Goal: Information Seeking & Learning: Find contact information

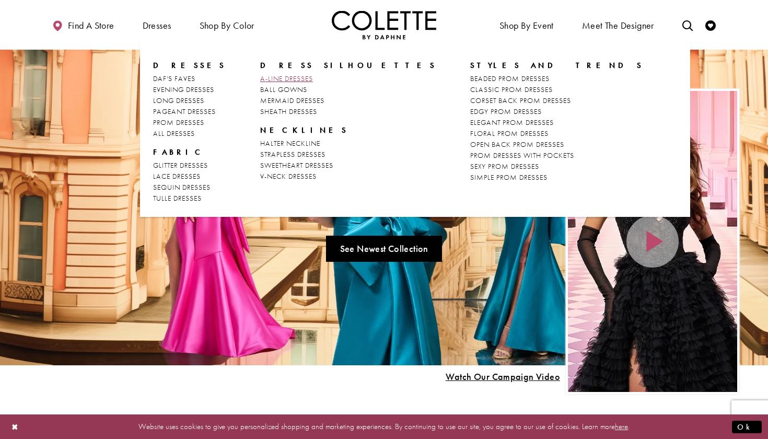
click at [274, 74] on span "A-LINE DRESSES" at bounding box center [286, 78] width 53 height 9
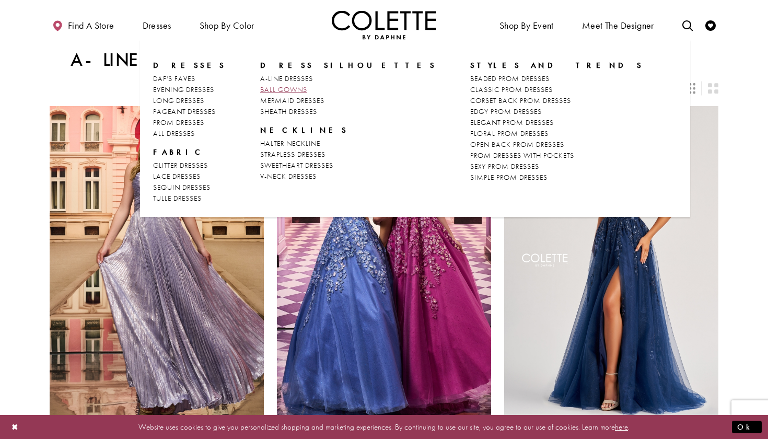
click at [263, 92] on span "BALL GOWNS" at bounding box center [283, 89] width 47 height 9
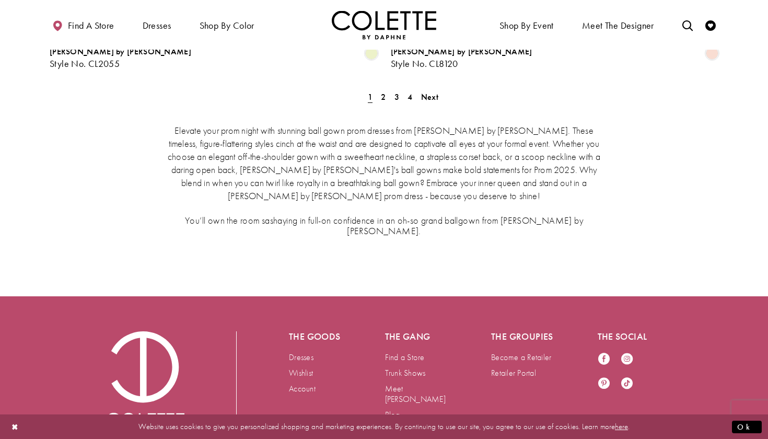
scroll to position [1888, 0]
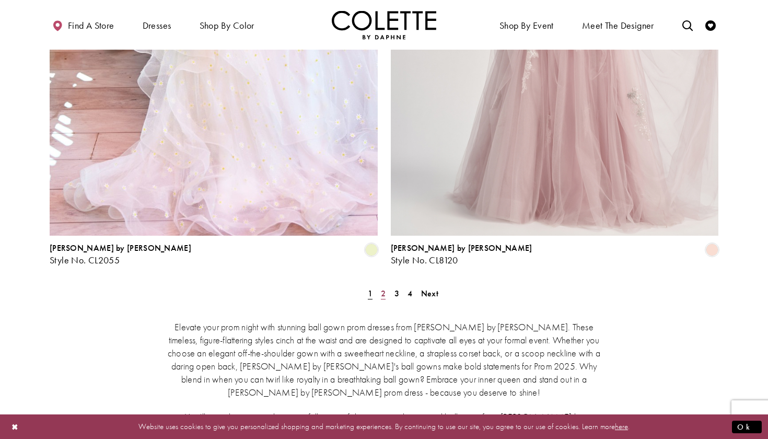
click at [383, 288] on span "2" at bounding box center [383, 293] width 5 height 11
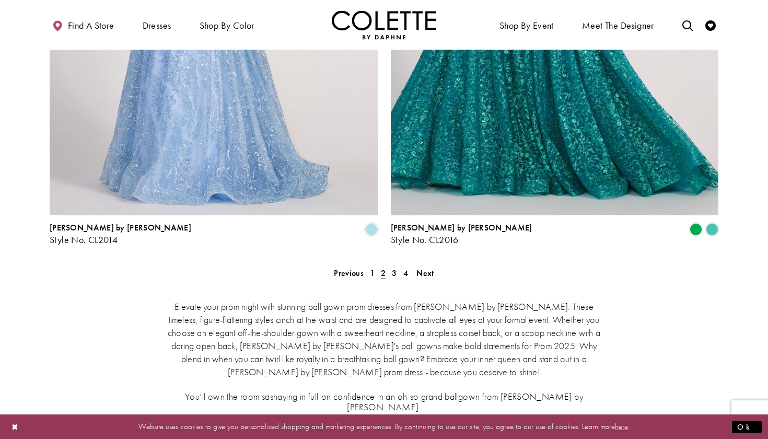
scroll to position [2009, 0]
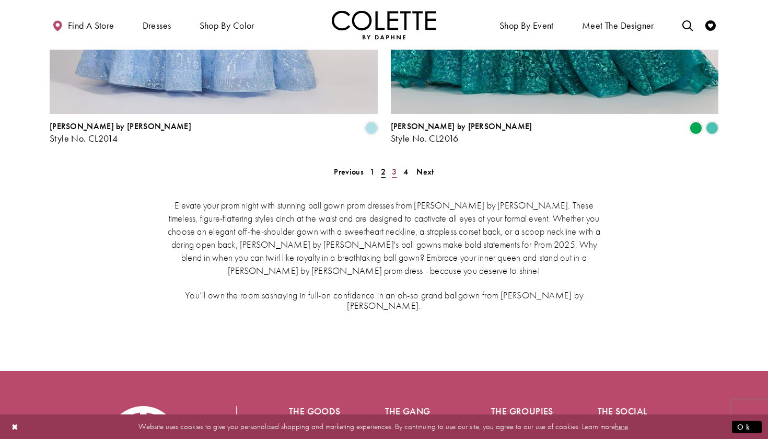
click at [397, 164] on link "3" at bounding box center [394, 171] width 11 height 15
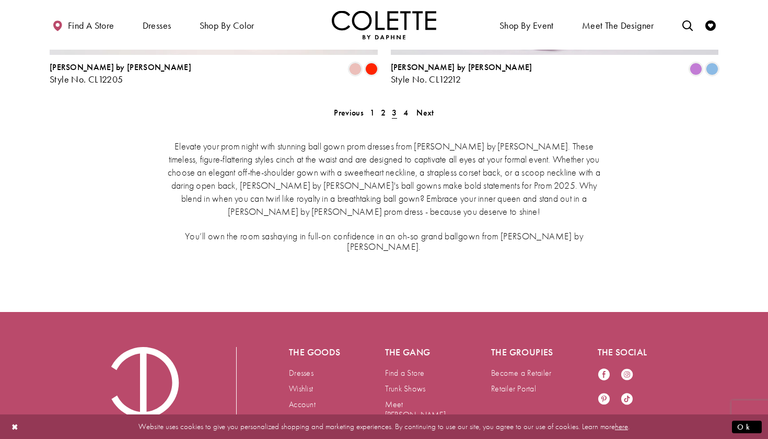
scroll to position [2047, 0]
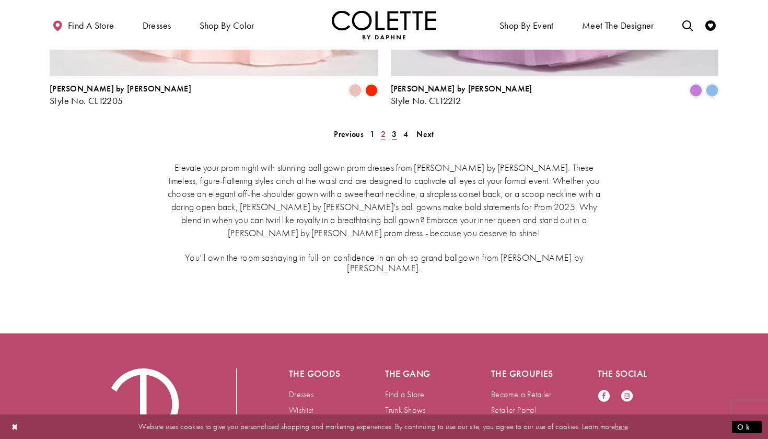
click at [378, 126] on link "2" at bounding box center [383, 133] width 11 height 15
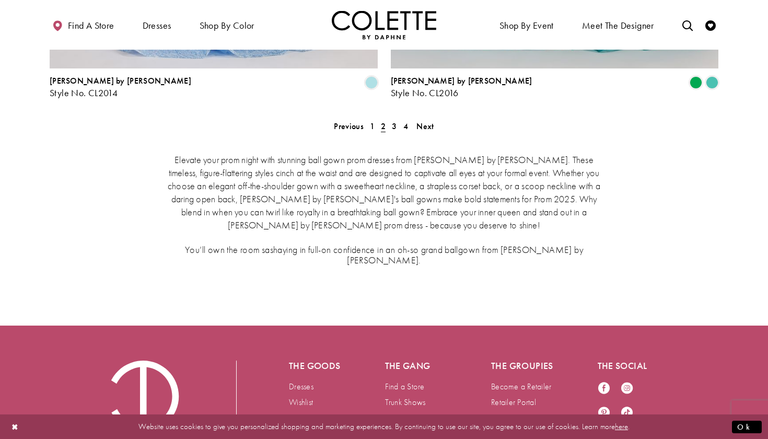
scroll to position [2053, 0]
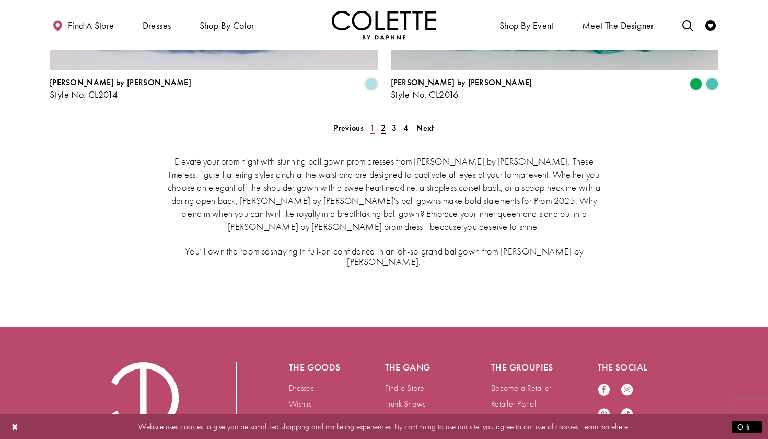
click at [373, 122] on span "1" at bounding box center [372, 127] width 5 height 11
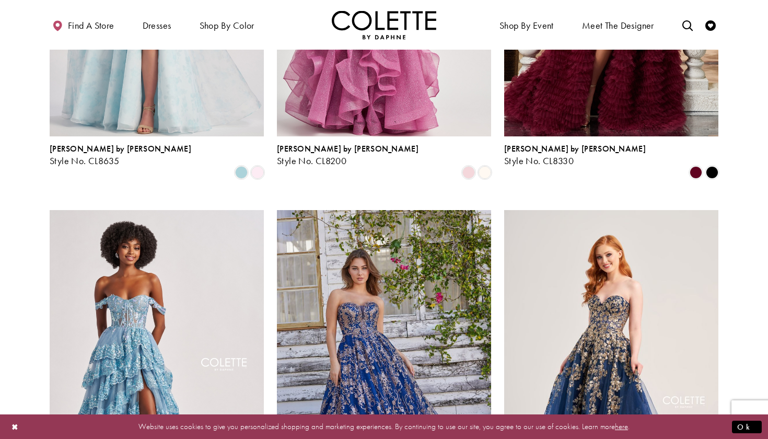
scroll to position [276, 0]
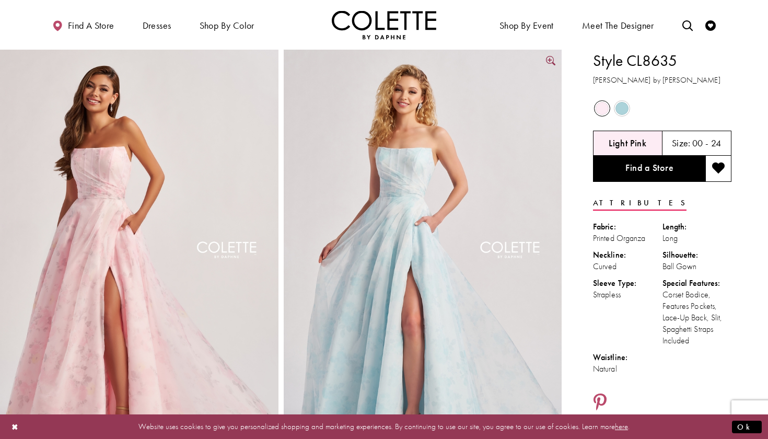
scroll to position [1, 0]
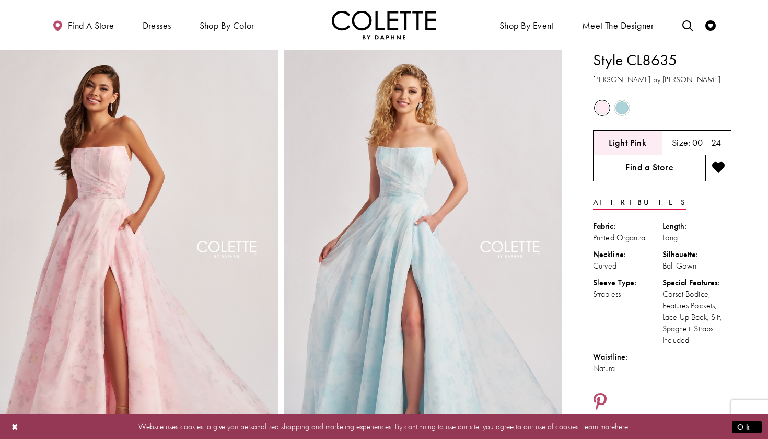
click at [625, 166] on link "Find a Store" at bounding box center [649, 168] width 112 height 26
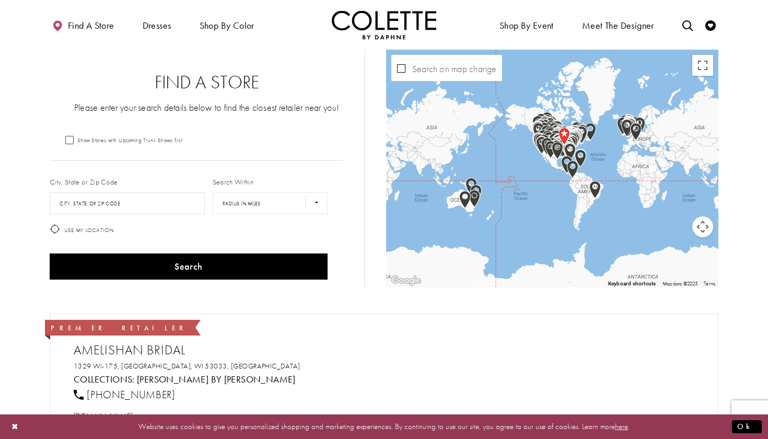
click at [126, 178] on div "City, State or Zip Code City, State, or ZIP Code" at bounding box center [127, 195] width 163 height 45
click at [111, 184] on label "City, State or Zip Code" at bounding box center [84, 182] width 68 height 10
click at [92, 195] on input "City, State, or ZIP Code" at bounding box center [127, 203] width 155 height 22
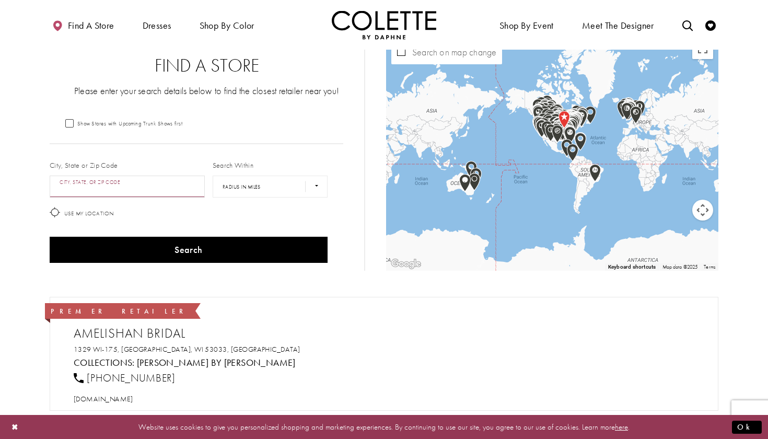
scroll to position [15, 0]
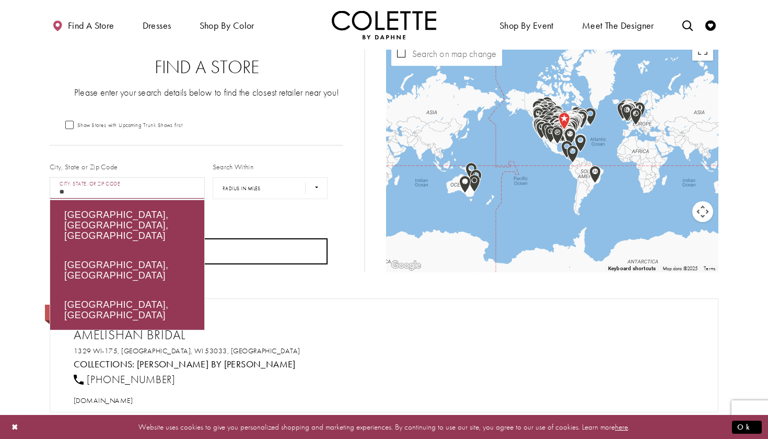
type input "*"
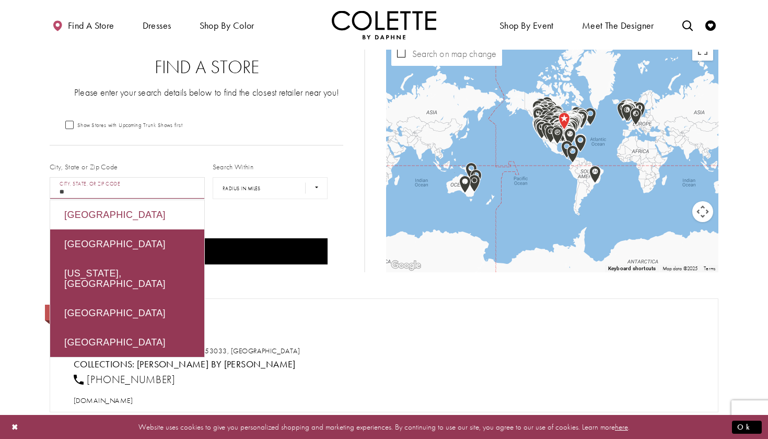
click at [112, 214] on div "[GEOGRAPHIC_DATA]" at bounding box center [127, 214] width 154 height 29
type input "******"
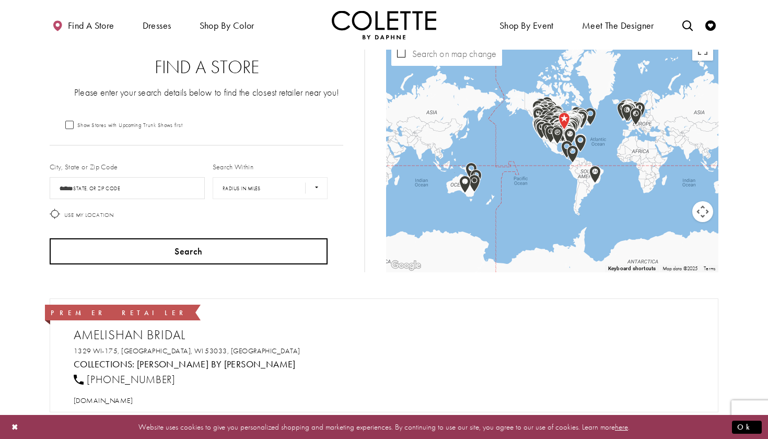
click at [132, 245] on button "Search" at bounding box center [189, 251] width 278 height 26
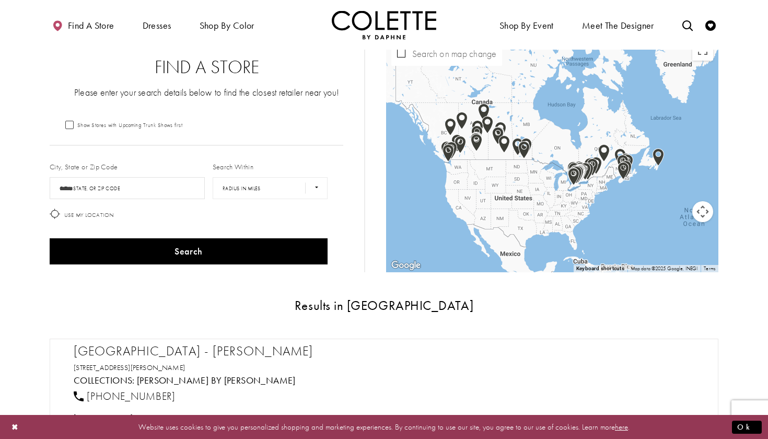
click at [661, 156] on img "Map with store locations" at bounding box center [657, 157] width 11 height 18
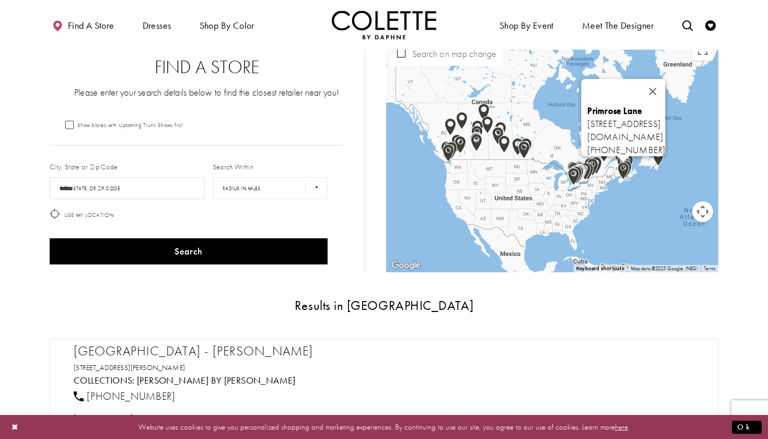
click at [625, 171] on img "Map with store locations" at bounding box center [622, 171] width 11 height 18
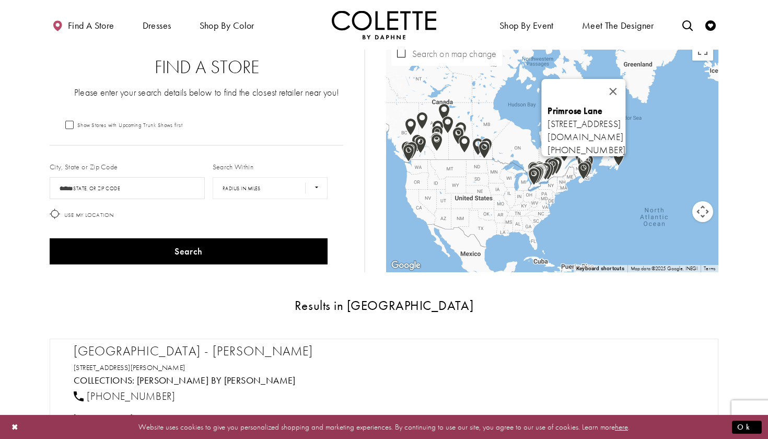
click at [593, 169] on div "Primrose Lane [STREET_ADDRESS] [DOMAIN_NAME] [PHONE_NUMBER]" at bounding box center [552, 153] width 332 height 238
click at [591, 169] on img "Map with store locations" at bounding box center [585, 169] width 11 height 18
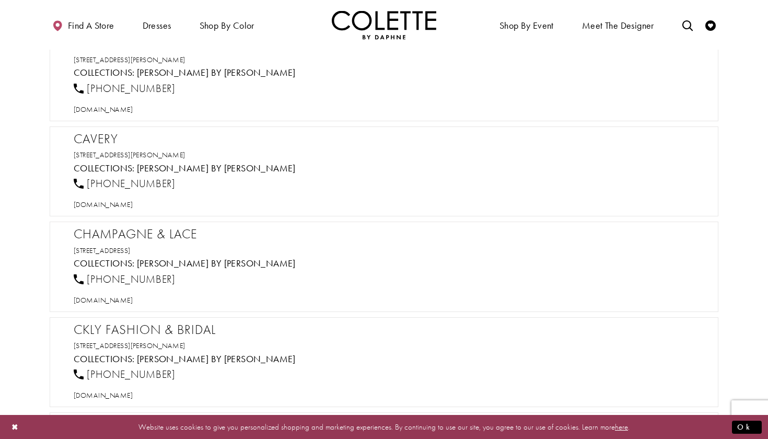
scroll to position [1514, 0]
